Goal: Task Accomplishment & Management: Use online tool/utility

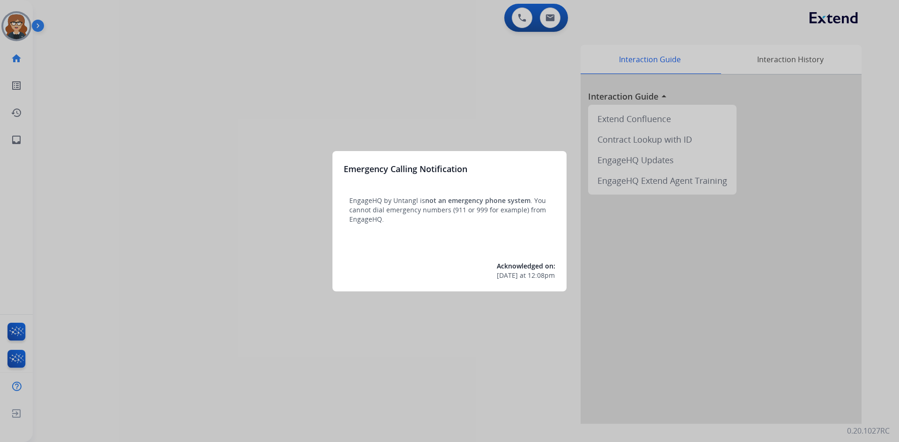
click at [152, 43] on div at bounding box center [449, 221] width 899 height 442
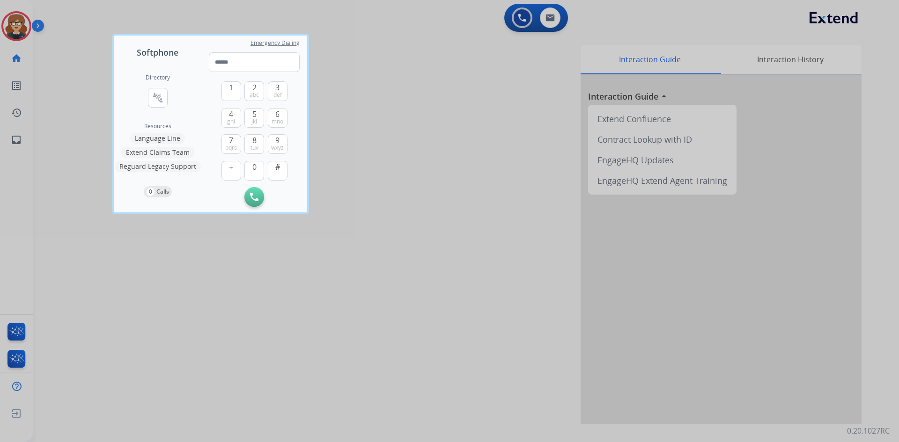
click at [17, 22] on div at bounding box center [449, 221] width 899 height 442
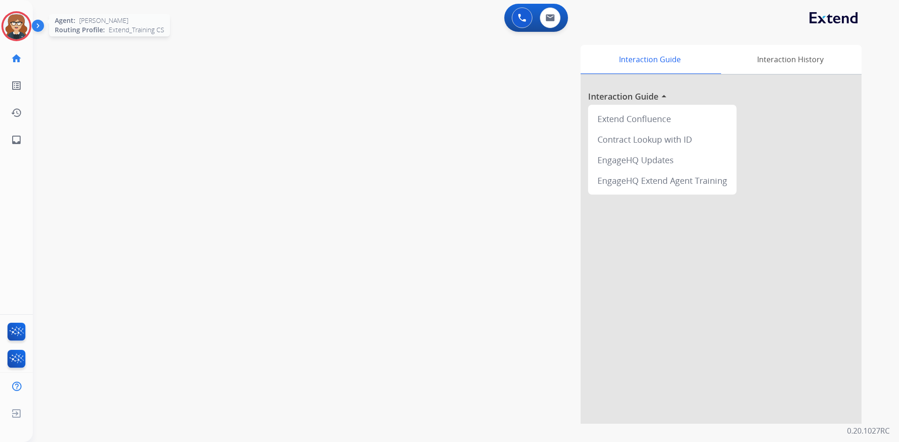
click at [19, 22] on img at bounding box center [16, 26] width 26 height 26
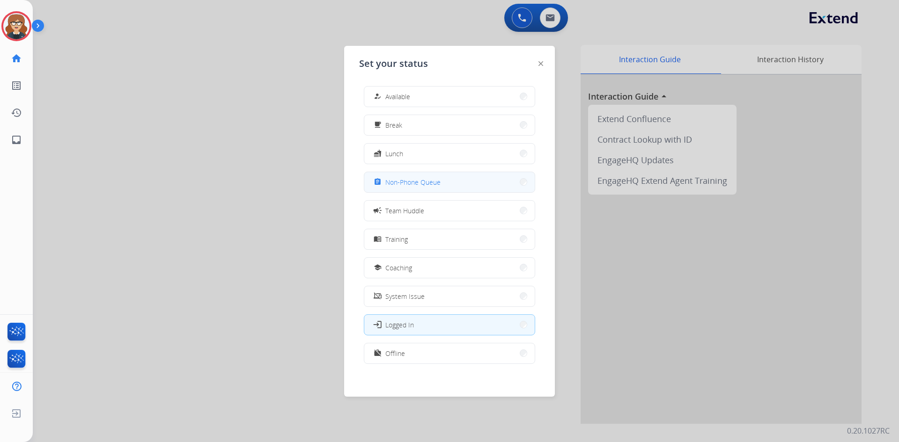
click at [426, 180] on span "Non-Phone Queue" at bounding box center [412, 182] width 55 height 10
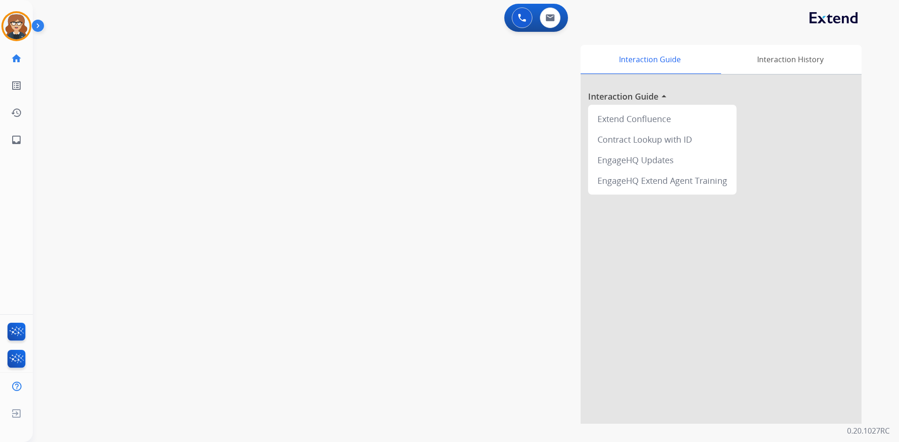
click at [239, 130] on div "swap_horiz Break voice bridge close_fullscreen Connect 3-Way Call merge_type Se…" at bounding box center [455, 229] width 844 height 390
click at [547, 22] on button at bounding box center [550, 17] width 21 height 21
select select "**********"
